Goal: Information Seeking & Learning: Find specific fact

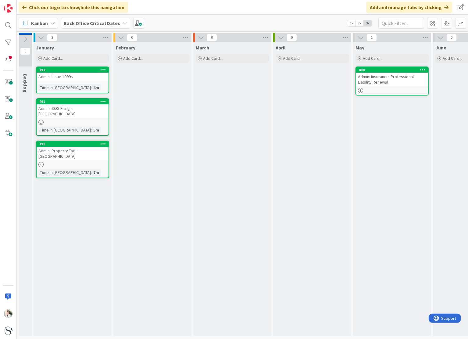
click at [119, 23] on div "Back Office Critical Dates" at bounding box center [95, 23] width 69 height 11
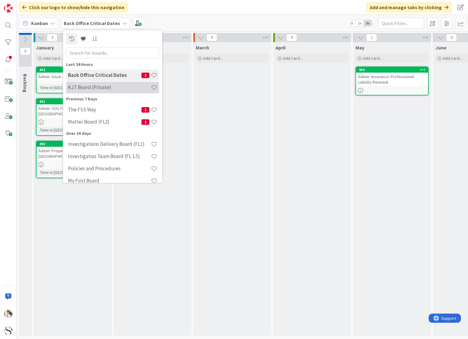
click at [74, 89] on h4 "KJT Board (Private)" at bounding box center [109, 87] width 83 height 6
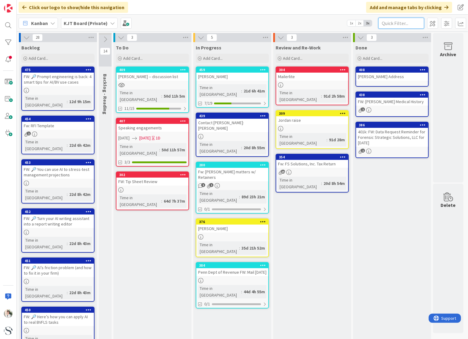
click at [380, 23] on input "text" at bounding box center [401, 23] width 46 height 11
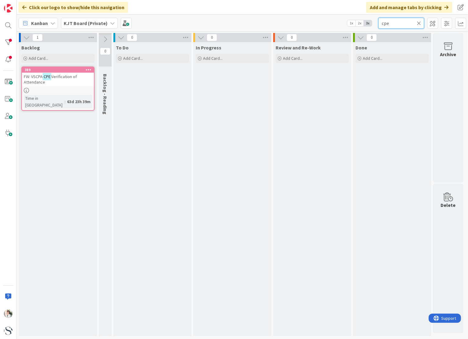
type input "cpe"
click at [51, 79] on mark "CPE" at bounding box center [47, 76] width 9 height 7
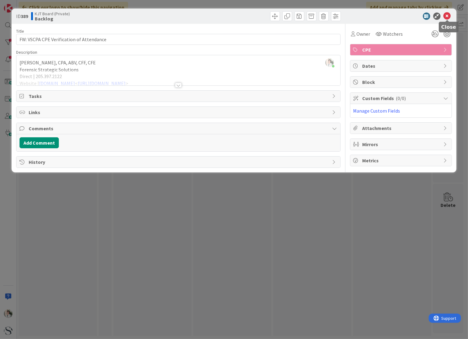
click at [447, 16] on icon at bounding box center [446, 15] width 7 height 7
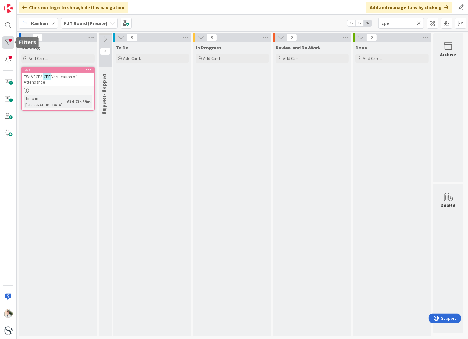
click at [6, 42] on div at bounding box center [8, 42] width 12 height 12
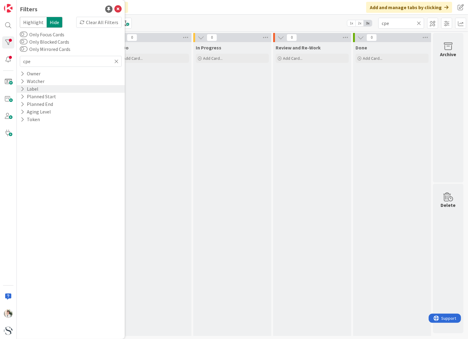
click at [34, 89] on div "Label" at bounding box center [29, 89] width 19 height 8
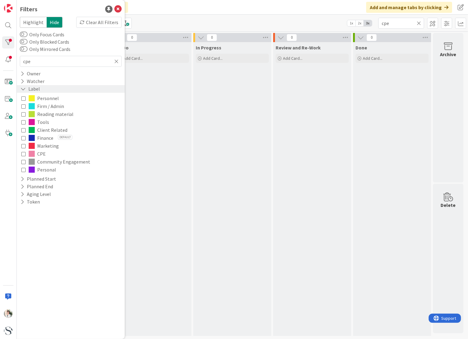
click at [34, 89] on div "Label" at bounding box center [30, 89] width 21 height 8
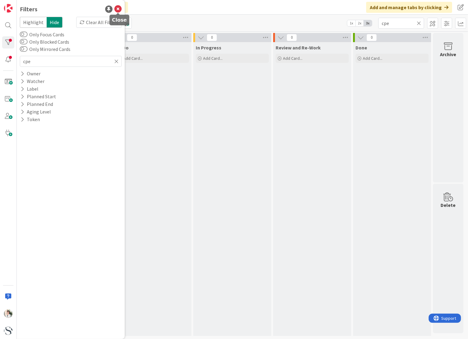
click at [115, 9] on icon at bounding box center [117, 8] width 7 height 7
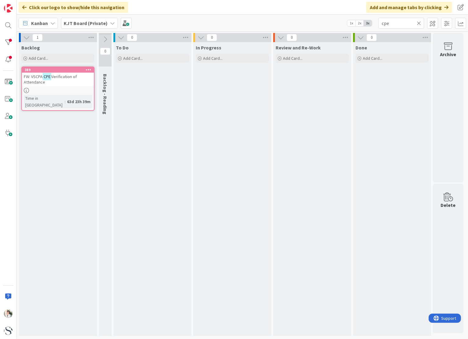
click at [419, 22] on icon at bounding box center [419, 22] width 4 height 5
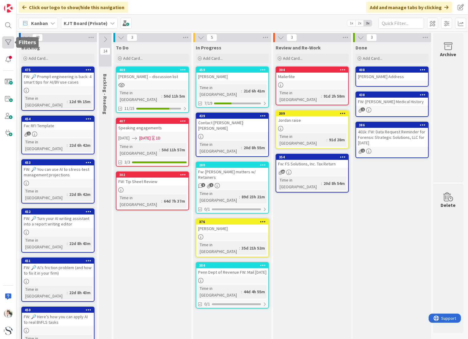
click at [7, 43] on div at bounding box center [8, 42] width 12 height 12
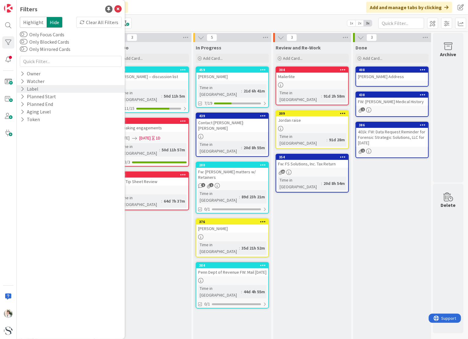
click at [22, 89] on icon at bounding box center [22, 88] width 4 height 5
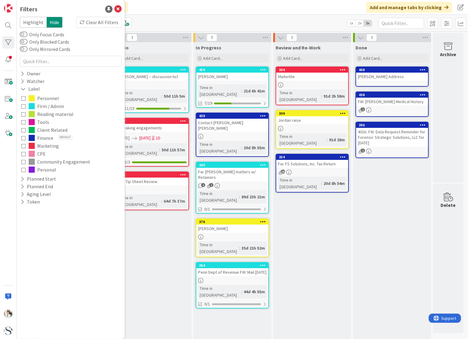
click at [23, 152] on icon at bounding box center [23, 153] width 4 height 4
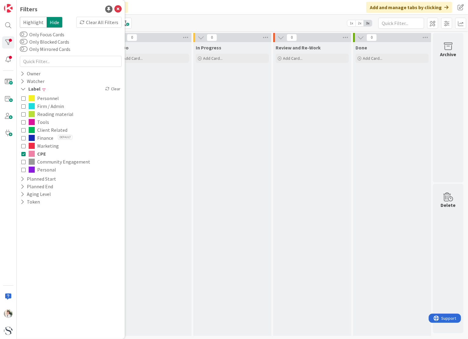
click at [197, 165] on div "In Progress Add Card..." at bounding box center [232, 188] width 78 height 293
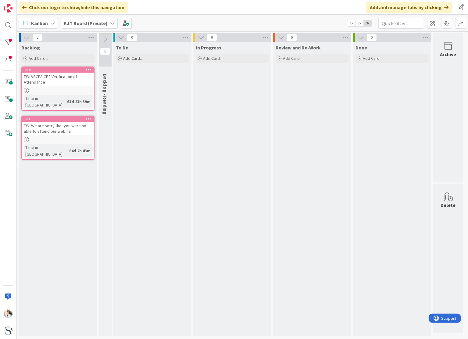
click at [46, 122] on div "FW: We are sorry that you were not able to attend our webinar" at bounding box center [58, 128] width 72 height 13
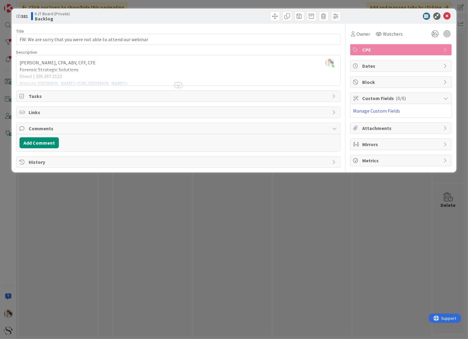
click at [178, 83] on div at bounding box center [178, 85] width 7 height 5
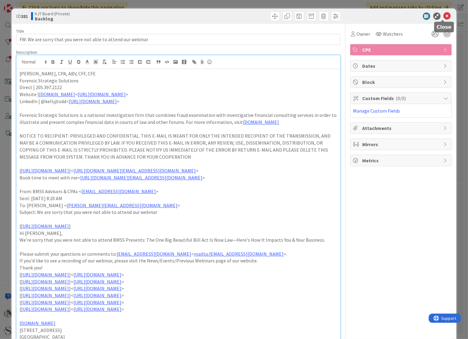
click at [443, 14] on icon at bounding box center [446, 15] width 7 height 7
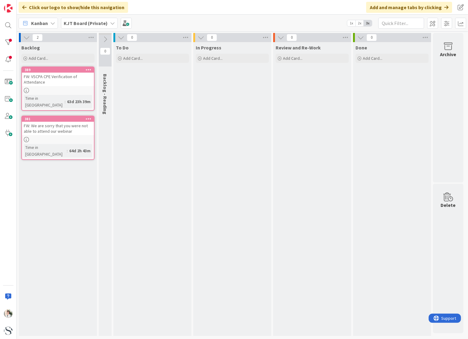
click at [72, 83] on div "FW: VSCPA CPE Verification of Attendance" at bounding box center [58, 79] width 72 height 13
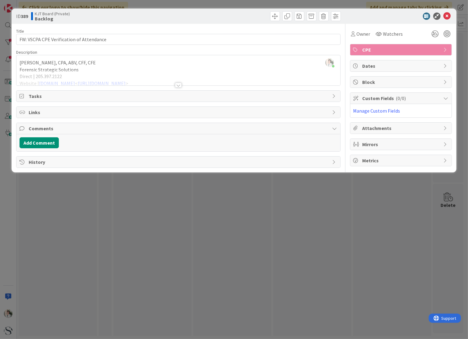
click at [177, 85] on div at bounding box center [178, 85] width 7 height 5
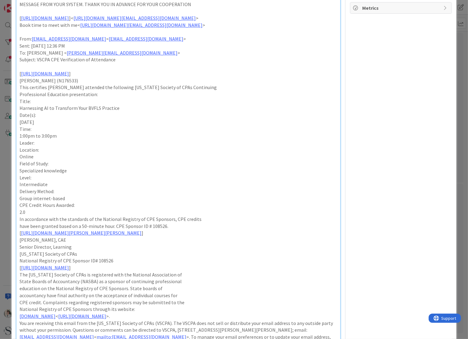
scroll to position [122, 0]
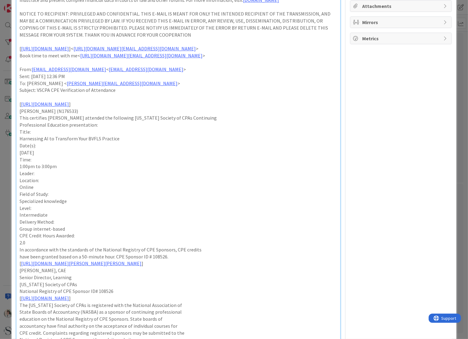
click at [211, 50] on p "[ [URL][DOMAIN_NAME] ]< [URL][DOMAIN_NAME][EMAIL_ADDRESS][DOMAIN_NAME] >" at bounding box center [178, 48] width 317 height 7
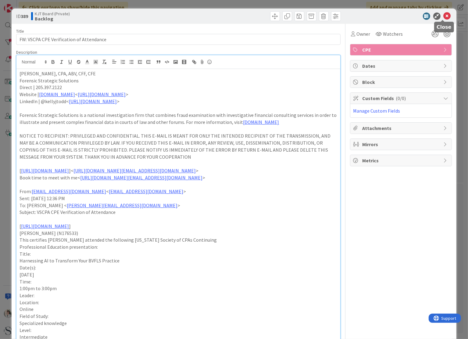
click at [443, 15] on icon at bounding box center [446, 15] width 7 height 7
